Goal: Check status: Check status

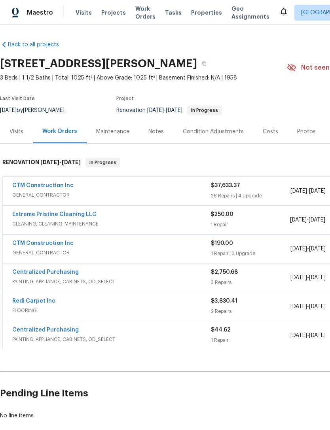
click at [27, 184] on link "CTM Construction Inc" at bounding box center [42, 186] width 61 height 6
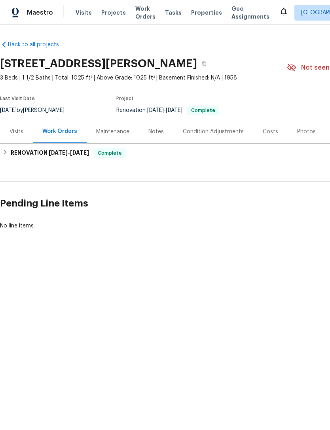
click at [199, 16] on span "Properties" at bounding box center [206, 13] width 31 height 8
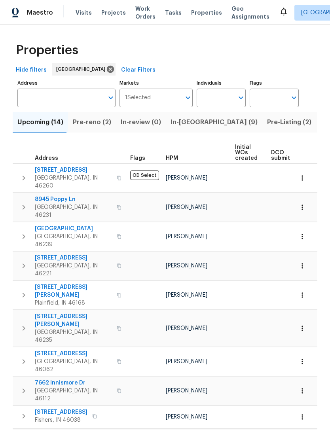
click at [267, 123] on span "Pre-Listing (2)" at bounding box center [289, 122] width 44 height 11
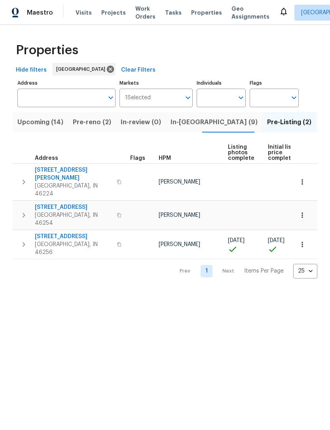
click at [90, 123] on span "Pre-reno (2)" at bounding box center [92, 122] width 38 height 11
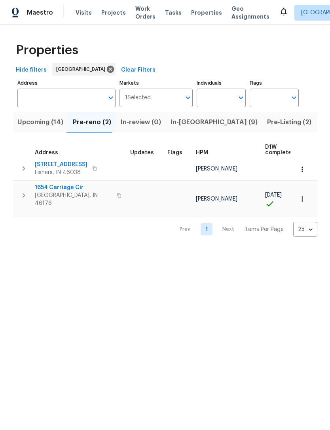
click at [228, 102] on input "Individuals" at bounding box center [215, 98] width 37 height 19
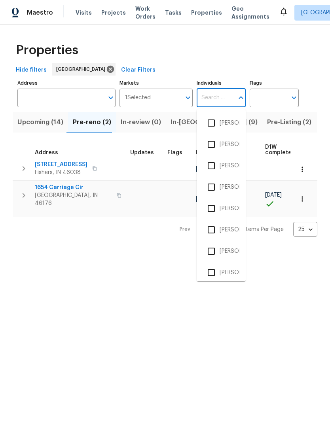
click at [174, 124] on span "In-[GEOGRAPHIC_DATA] (9)" at bounding box center [213, 122] width 87 height 11
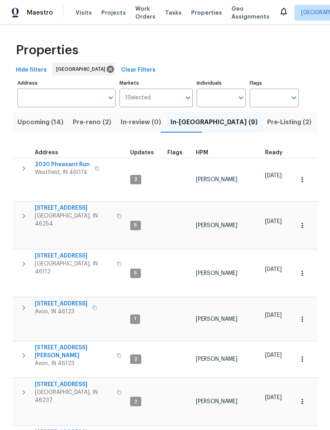
scroll to position [13, 0]
click at [267, 117] on span "Pre-Listing (2)" at bounding box center [289, 122] width 44 height 11
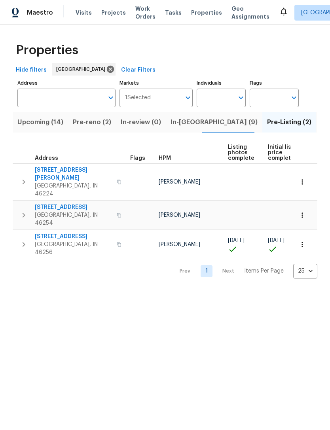
click at [85, 13] on span "Visits" at bounding box center [84, 13] width 16 height 8
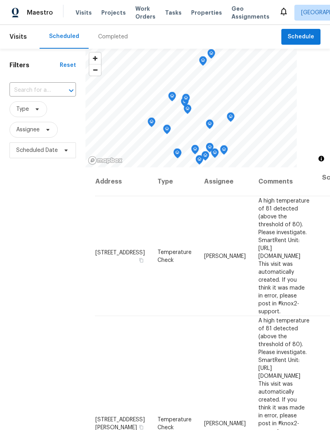
click at [26, 87] on input "text" at bounding box center [31, 90] width 44 height 12
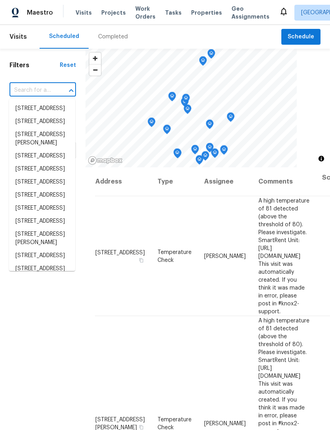
click at [107, 36] on div "Completed" at bounding box center [113, 37] width 30 height 8
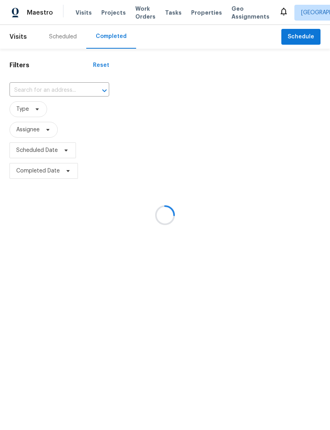
click at [29, 90] on div at bounding box center [165, 215] width 330 height 430
click at [27, 91] on input "text" at bounding box center [48, 90] width 78 height 12
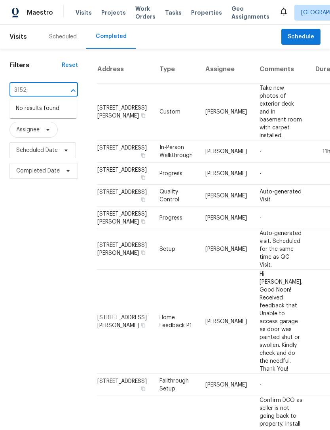
type input "3152"
click at [26, 120] on li "[STREET_ADDRESS][PERSON_NAME]" at bounding box center [42, 112] width 67 height 21
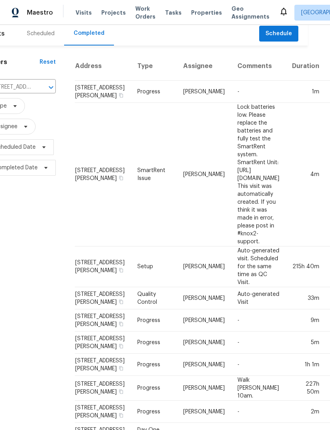
scroll to position [3, 23]
click at [109, 287] on td "[STREET_ADDRESS][PERSON_NAME]" at bounding box center [102, 298] width 56 height 22
